Goal: Navigation & Orientation: Go to known website

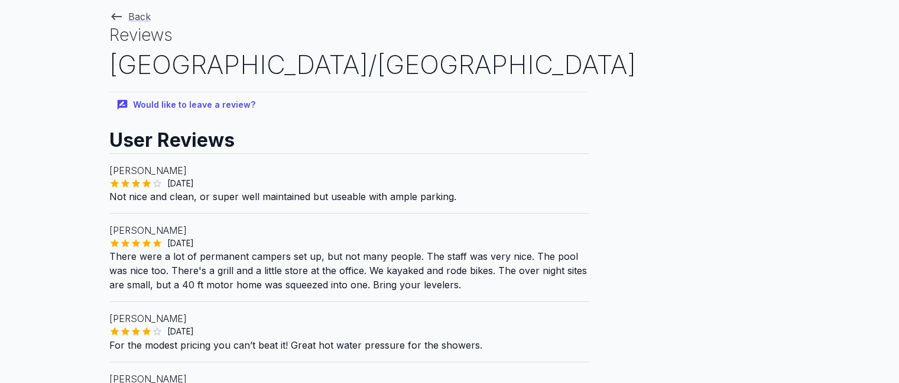
click at [125, 210] on div "Bill Davis August 23, 2025 Not nice and clean, or super well maintained but use…" at bounding box center [348, 183] width 479 height 60
click at [131, 16] on link "Back" at bounding box center [129, 17] width 41 height 12
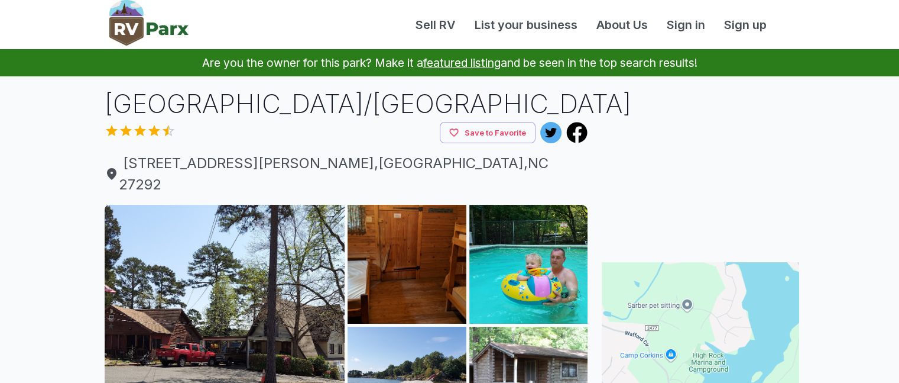
click at [899, 50] on div "Are you the owner for this park? Make it a featured listing and be seen in the …" at bounding box center [449, 62] width 899 height 27
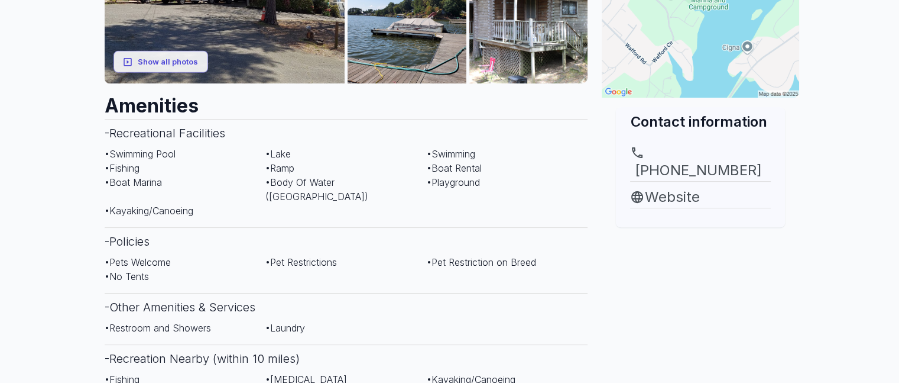
scroll to position [364, 0]
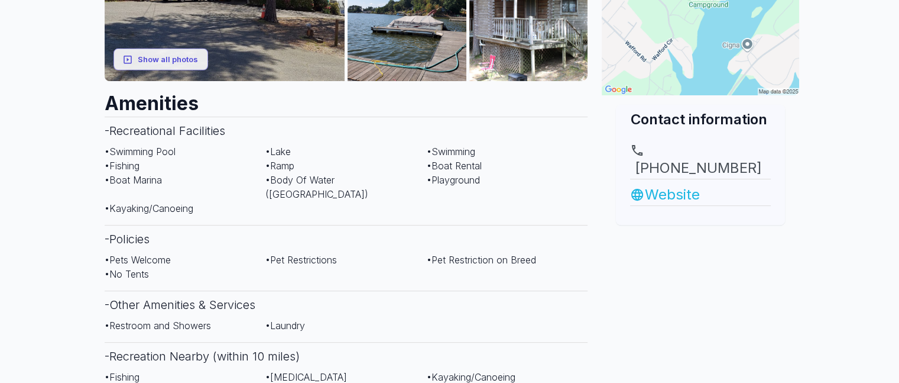
click at [674, 184] on link "Website" at bounding box center [700, 194] width 141 height 21
